Goal: Check status: Check status

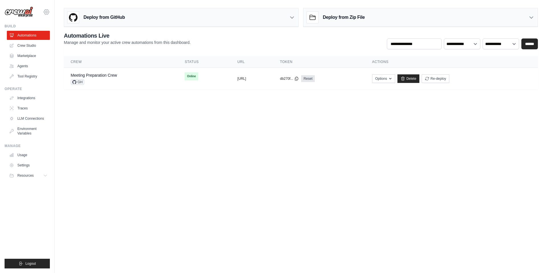
click at [48, 13] on icon at bounding box center [46, 12] width 7 height 7
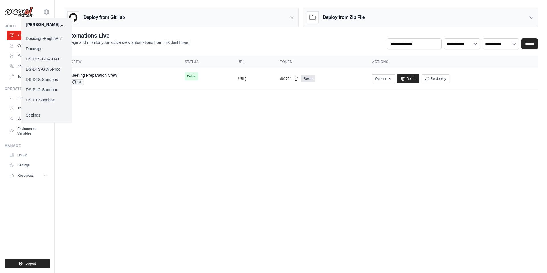
click at [48, 71] on link "DS-DTS-GDA-Prod" at bounding box center [46, 69] width 50 height 10
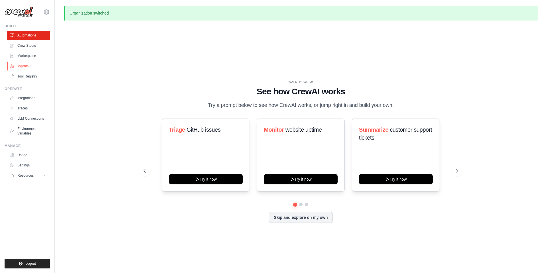
click at [26, 66] on link "Agents" at bounding box center [28, 65] width 43 height 9
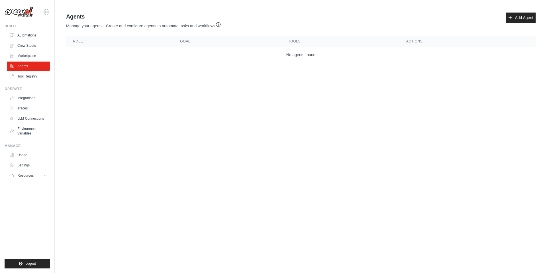
click at [47, 11] on icon at bounding box center [46, 12] width 7 height 7
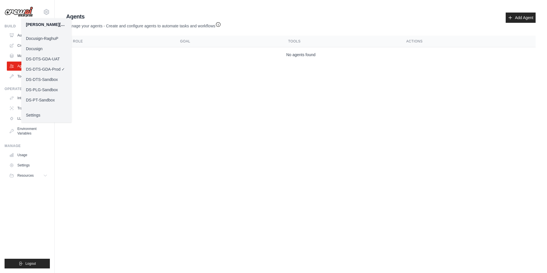
click at [48, 58] on link "DS-DTS-GDA-UAT" at bounding box center [46, 59] width 50 height 10
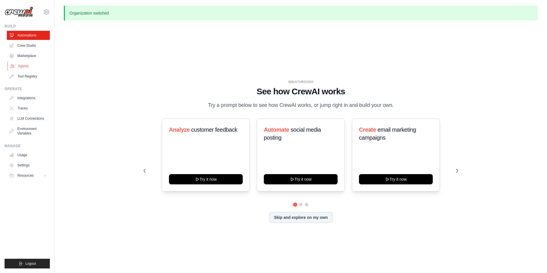
click at [26, 64] on link "Agents" at bounding box center [28, 65] width 43 height 9
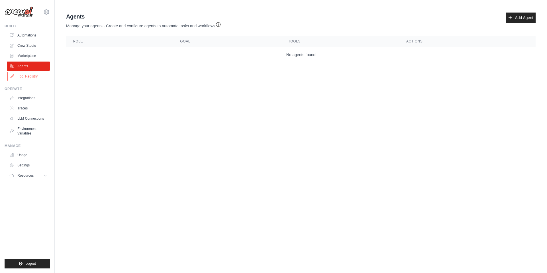
click at [26, 75] on link "Tool Registry" at bounding box center [28, 76] width 43 height 9
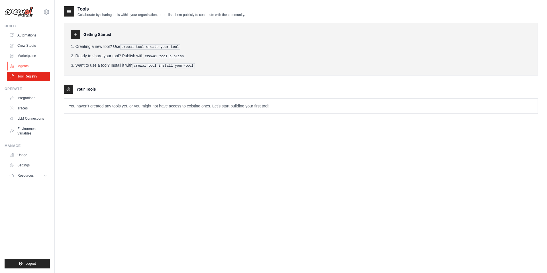
click at [23, 64] on link "Agents" at bounding box center [28, 65] width 43 height 9
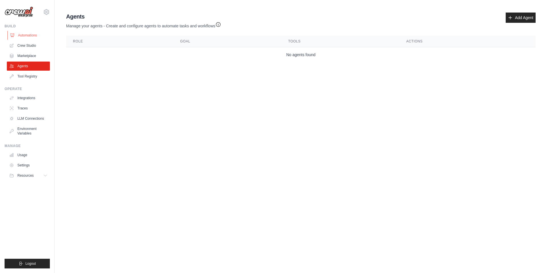
click at [30, 36] on link "Automations" at bounding box center [28, 35] width 43 height 9
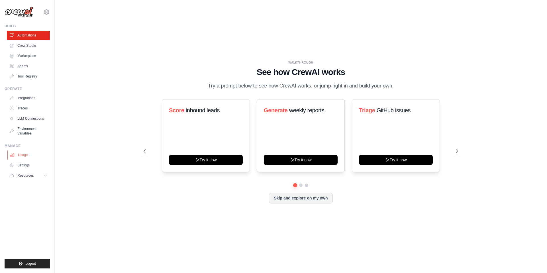
click at [22, 155] on link "Usage" at bounding box center [28, 154] width 43 height 9
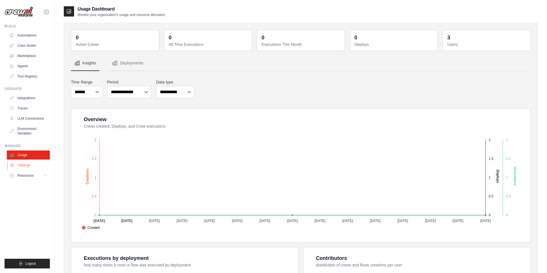
click at [26, 165] on link "Settings" at bounding box center [28, 165] width 43 height 9
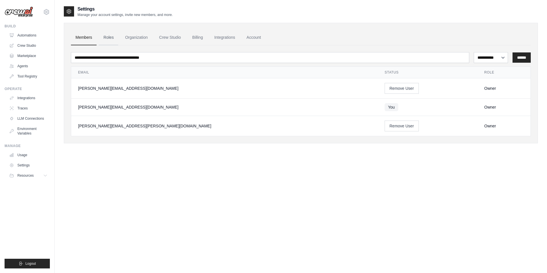
click at [108, 37] on link "Roles" at bounding box center [108, 37] width 19 height 15
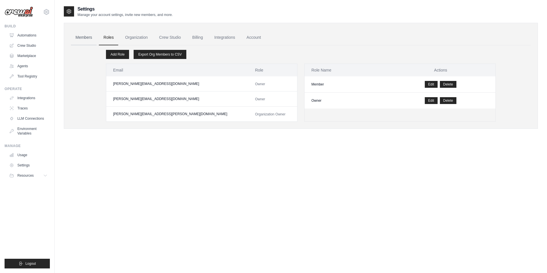
click at [85, 36] on link "Members" at bounding box center [84, 37] width 26 height 15
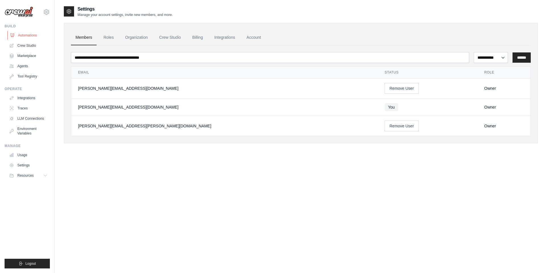
click at [33, 37] on link "Automations" at bounding box center [28, 35] width 43 height 9
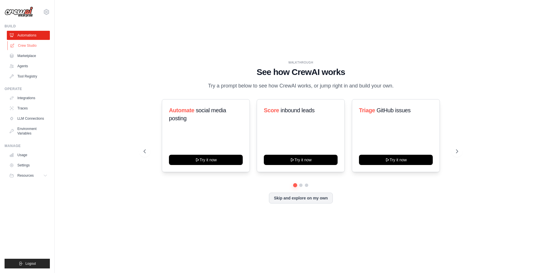
click at [31, 44] on link "Crew Studio" at bounding box center [28, 45] width 43 height 9
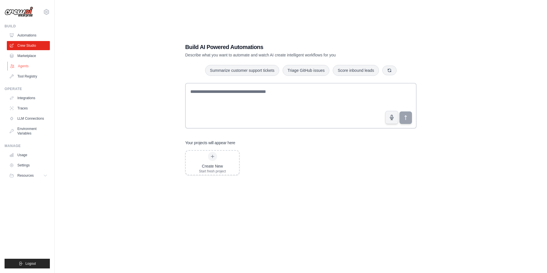
click at [29, 66] on link "Agents" at bounding box center [28, 65] width 43 height 9
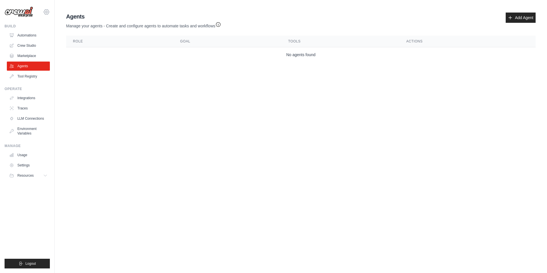
click at [48, 12] on icon at bounding box center [46, 12] width 7 height 7
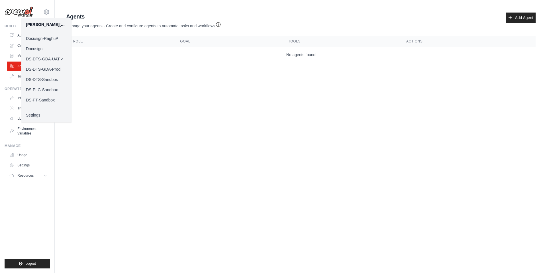
click at [50, 48] on link "Docusign" at bounding box center [46, 49] width 50 height 10
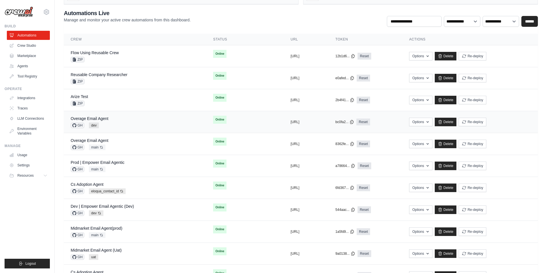
scroll to position [44, 0]
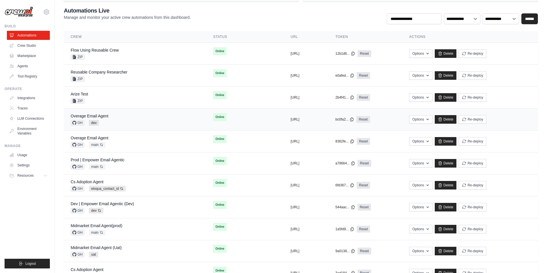
click at [140, 123] on div "Overage Email Agent GH dev" at bounding box center [135, 119] width 129 height 13
click at [163, 136] on div "Overage Email Agent GH main Auto-deploy enabled" at bounding box center [135, 141] width 129 height 13
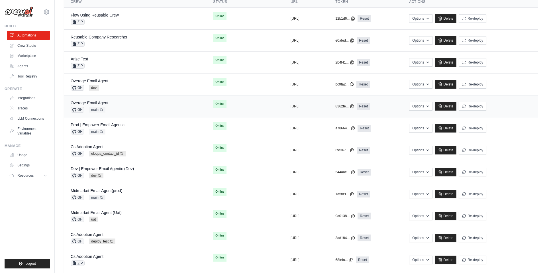
scroll to position [0, 0]
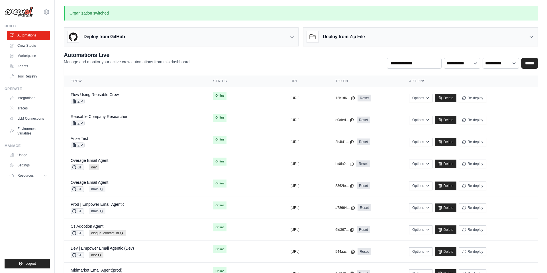
click at [261, 58] on div "**********" at bounding box center [301, 60] width 474 height 18
click at [27, 66] on link "Agents" at bounding box center [28, 65] width 43 height 9
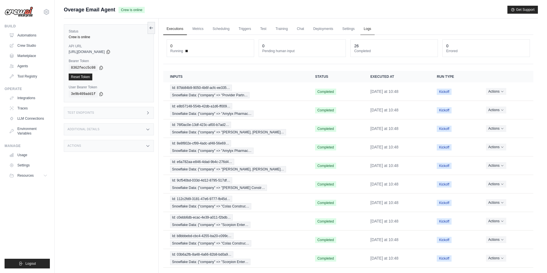
click at [367, 26] on link "Logs" at bounding box center [367, 29] width 14 height 12
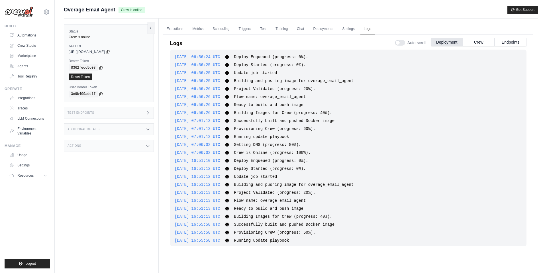
scroll to position [20, 0]
